Goal: Task Accomplishment & Management: Manage account settings

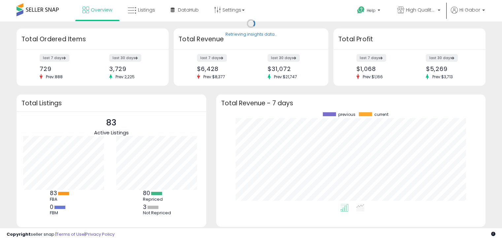
scroll to position [91, 256]
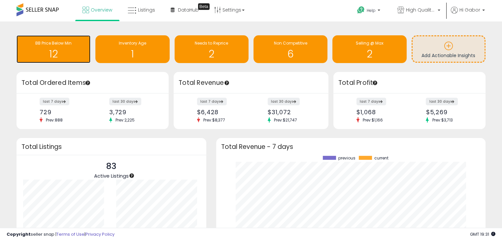
click at [42, 48] on div "12" at bounding box center [53, 49] width 67 height 19
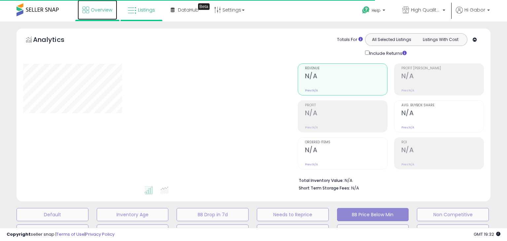
click at [101, 17] on link "Overview" at bounding box center [98, 10] width 40 height 20
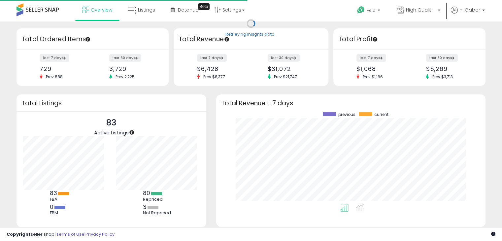
scroll to position [91, 256]
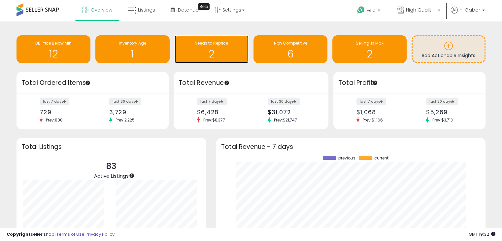
click at [211, 54] on h1 "2" at bounding box center [211, 53] width 67 height 11
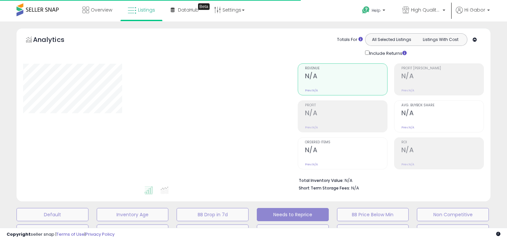
select select "**"
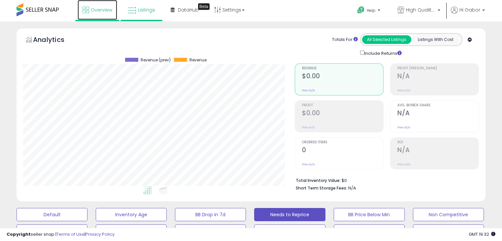
click at [88, 14] on link "Overview" at bounding box center [98, 10] width 40 height 20
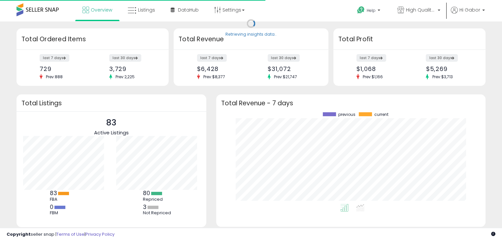
scroll to position [91, 256]
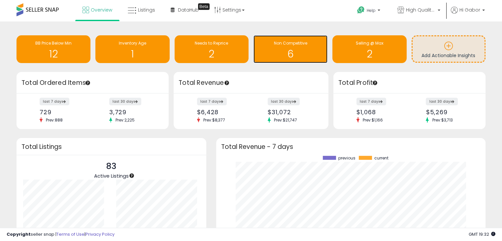
click at [274, 49] on h1 "6" at bounding box center [290, 53] width 67 height 11
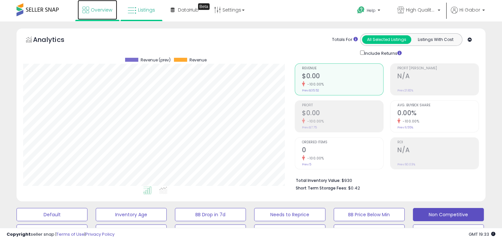
click at [106, 16] on link "Overview" at bounding box center [98, 10] width 40 height 20
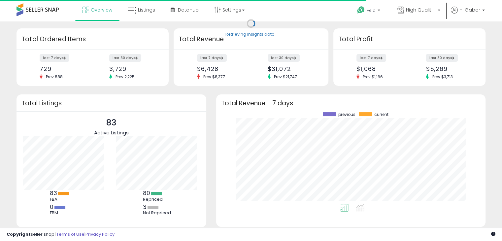
scroll to position [91, 256]
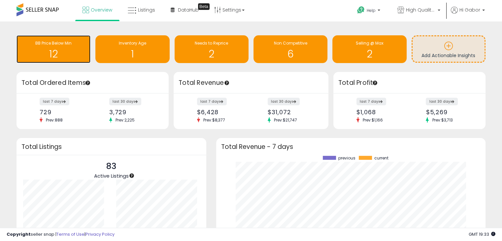
click at [52, 57] on h1 "12" at bounding box center [53, 53] width 67 height 11
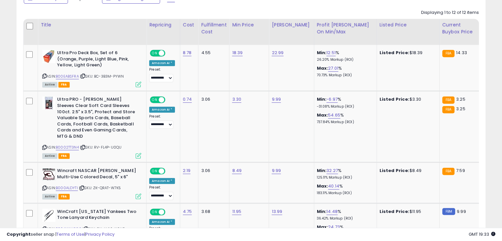
scroll to position [322, 0]
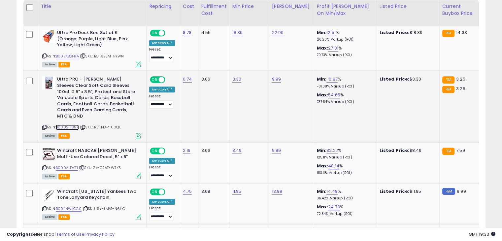
click at [67, 124] on link "B0002TT3N4" at bounding box center [67, 127] width 23 height 6
click at [232, 79] on div "3.30" at bounding box center [248, 79] width 32 height 6
click at [234, 78] on link "3.30" at bounding box center [236, 79] width 9 height 7
type input "****"
click at [254, 63] on icon "submit" at bounding box center [252, 62] width 4 height 4
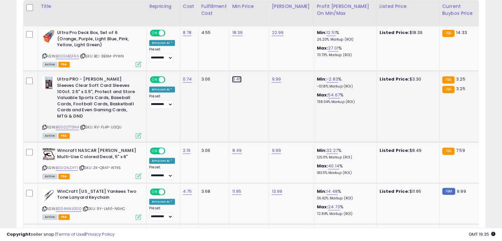
click at [233, 80] on link "3.45" at bounding box center [237, 79] width 10 height 7
click at [226, 65] on input "****" at bounding box center [214, 63] width 59 height 11
type input "***"
click at [258, 62] on button "submit" at bounding box center [251, 63] width 11 height 10
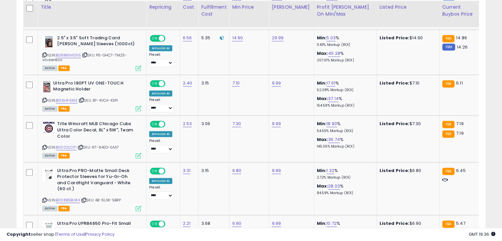
scroll to position [516, 0]
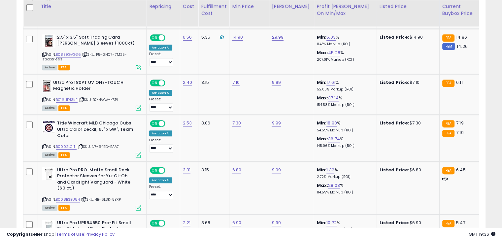
click at [261, 124] on td "7.30" at bounding box center [249, 138] width 40 height 47
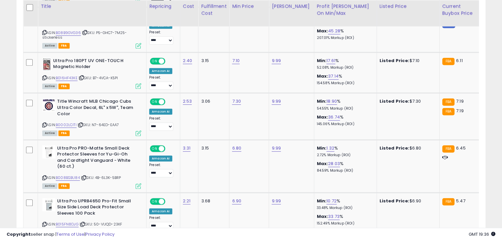
scroll to position [539, 0]
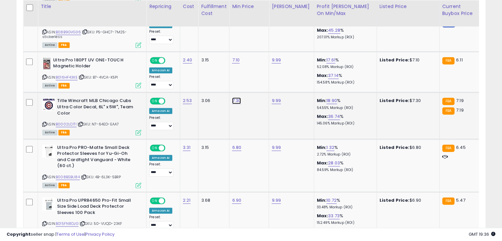
click at [234, 97] on link "7.30" at bounding box center [236, 100] width 9 height 7
click at [211, 72] on input "****" at bounding box center [214, 77] width 59 height 11
click at [70, 121] on link "B0002LCITI" at bounding box center [66, 124] width 21 height 6
click at [221, 75] on input "*" at bounding box center [214, 77] width 59 height 11
type input "****"
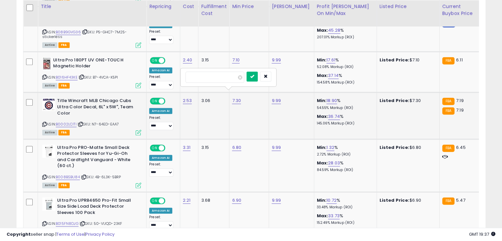
click at [254, 77] on icon "submit" at bounding box center [252, 76] width 4 height 4
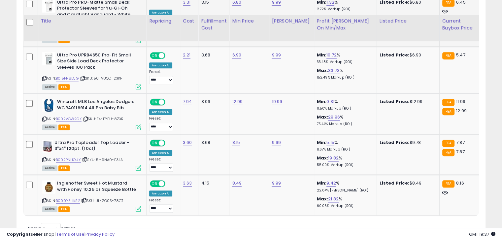
scroll to position [700, 0]
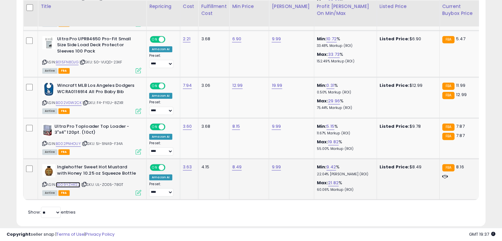
click at [76, 182] on link "B009YZHKS2" at bounding box center [68, 185] width 24 height 6
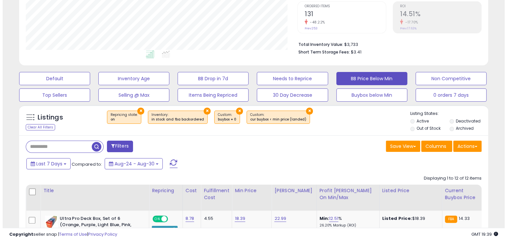
scroll to position [133, 0]
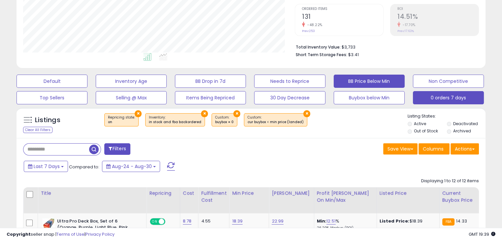
click at [445, 99] on button "0 orders 7 days" at bounding box center [448, 97] width 71 height 13
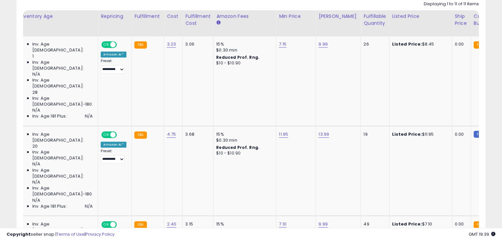
scroll to position [0, 0]
